Goal: Find contact information: Find contact information

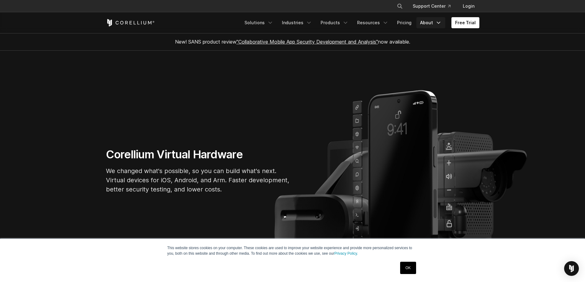
click at [433, 19] on link "About" at bounding box center [430, 22] width 29 height 11
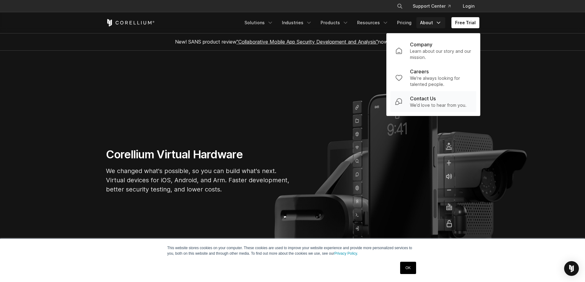
click at [425, 95] on p "Contact Us" at bounding box center [423, 98] width 26 height 7
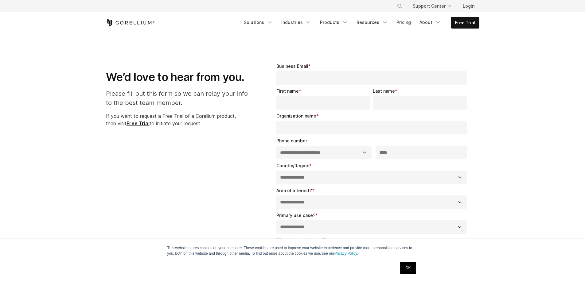
select select "**"
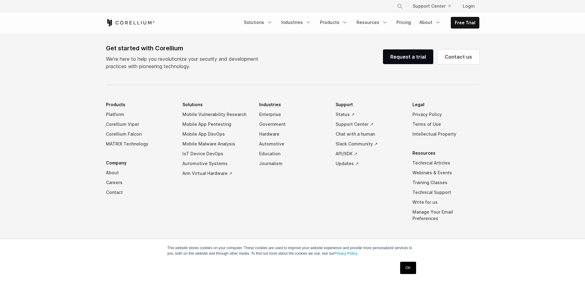
scroll to position [432, 0]
click at [407, 268] on link "OK" at bounding box center [408, 268] width 16 height 12
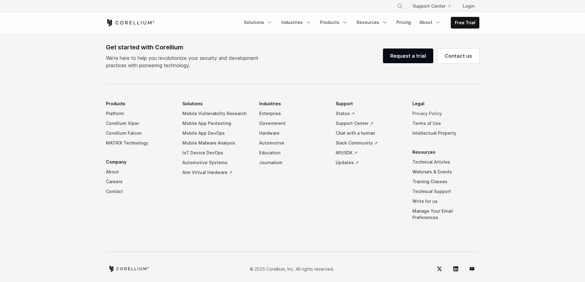
click at [433, 112] on link "Privacy Policy" at bounding box center [445, 114] width 67 height 10
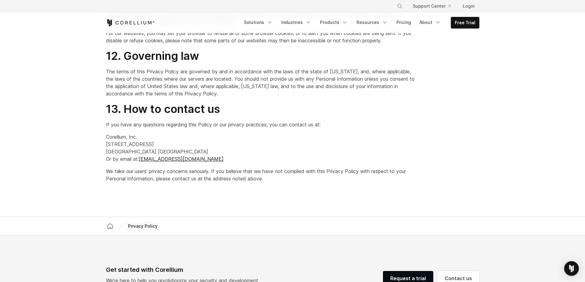
drag, startPoint x: 588, startPoint y: 62, endPoint x: 585, endPoint y: 229, distance: 167.4
